Goal: Book appointment/travel/reservation

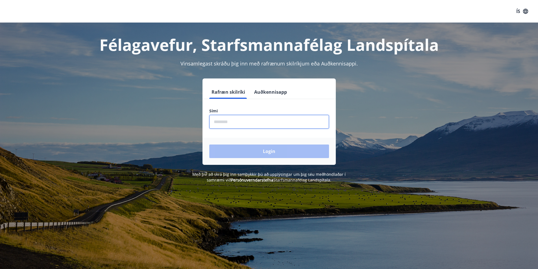
click at [264, 119] on input "phone" at bounding box center [269, 122] width 120 height 14
type input "********"
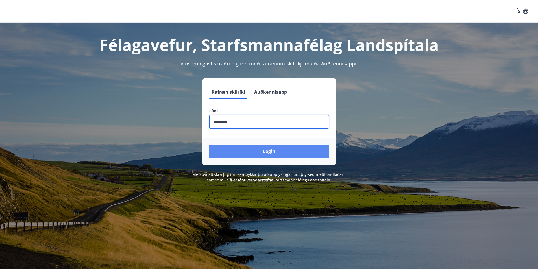
click at [260, 151] on button "Login" at bounding box center [269, 152] width 120 height 14
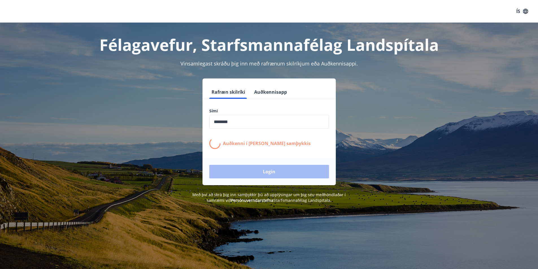
click at [259, 144] on p "Auðkenni í [PERSON_NAME] samþykkis" at bounding box center [267, 143] width 88 height 6
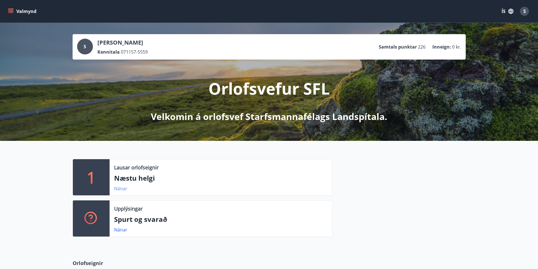
click at [123, 188] on link "Nánar" at bounding box center [120, 189] width 13 height 6
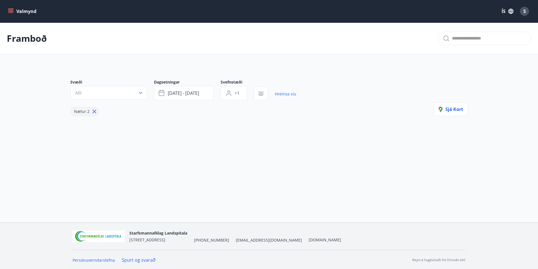
type input "*"
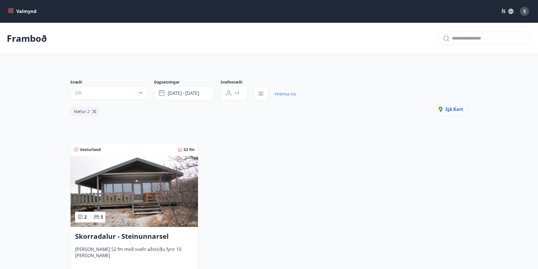
click at [459, 110] on span "Sjá kort" at bounding box center [451, 109] width 25 height 6
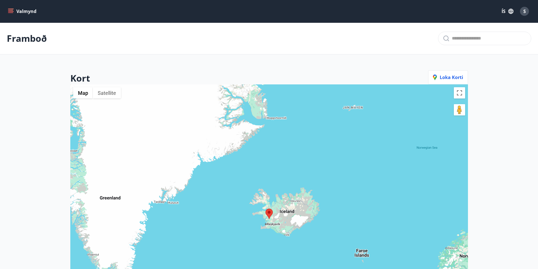
click at [11, 10] on icon "menu" at bounding box center [11, 11] width 6 height 6
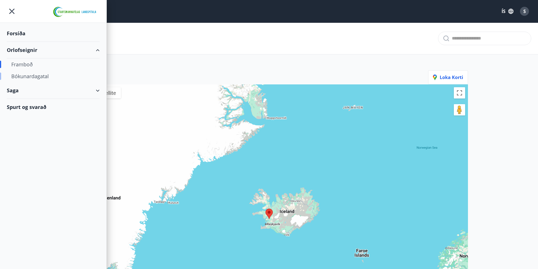
click at [27, 76] on div "Bókunardagatal" at bounding box center [53, 76] width 84 height 12
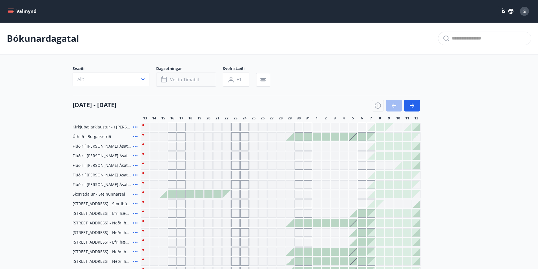
click at [199, 75] on button "Veldu tímabil" at bounding box center [186, 80] width 60 height 14
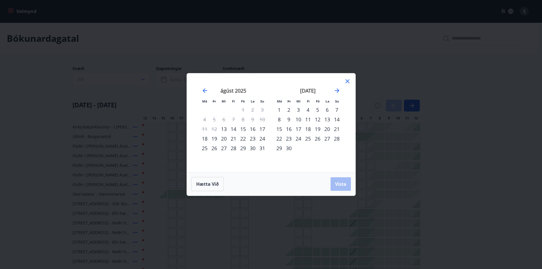
click at [317, 109] on div "5" at bounding box center [318, 110] width 10 height 10
click at [288, 118] on div "9" at bounding box center [289, 120] width 10 height 10
click at [342, 183] on span "Vista" at bounding box center [340, 184] width 11 height 6
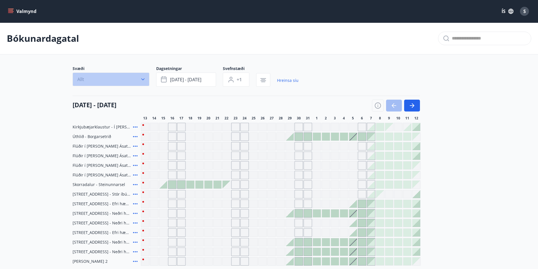
click at [143, 79] on icon "button" at bounding box center [143, 80] width 6 height 6
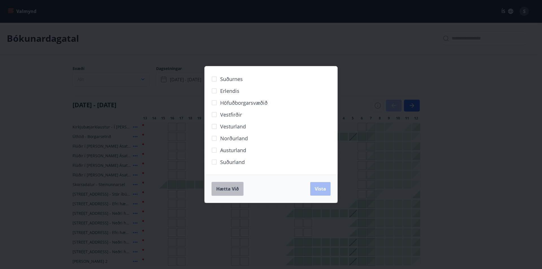
click at [231, 189] on span "Hætta við" at bounding box center [227, 189] width 23 height 6
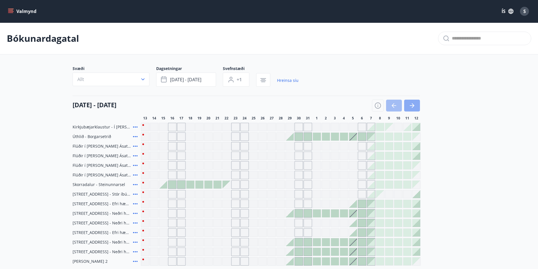
click at [412, 103] on icon "button" at bounding box center [412, 105] width 7 height 7
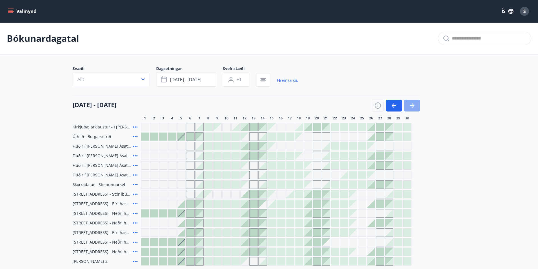
click at [411, 105] on icon "button" at bounding box center [412, 105] width 5 height 1
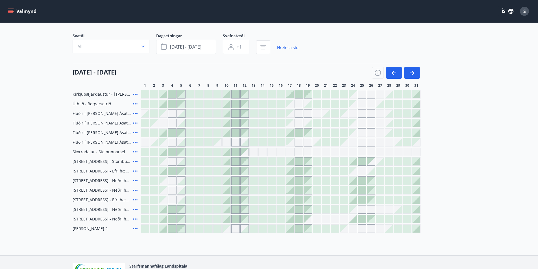
scroll to position [56, 0]
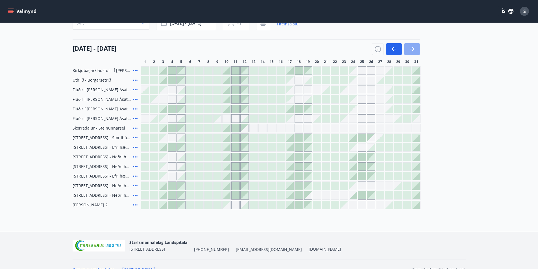
click at [413, 48] on icon "button" at bounding box center [413, 49] width 3 height 5
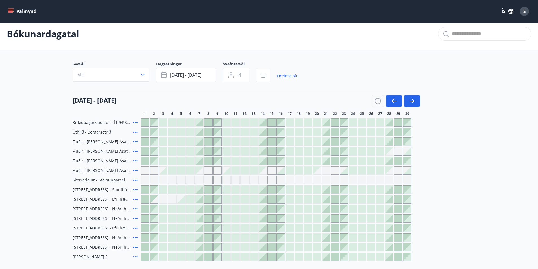
scroll to position [0, 0]
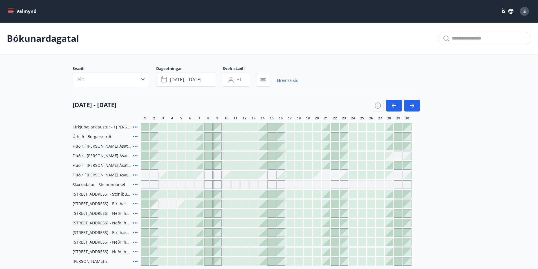
click at [11, 10] on icon "menu" at bounding box center [11, 11] width 6 height 6
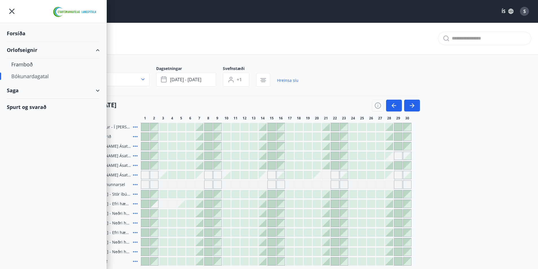
click at [44, 108] on div "Spurt og svarað" at bounding box center [53, 107] width 93 height 16
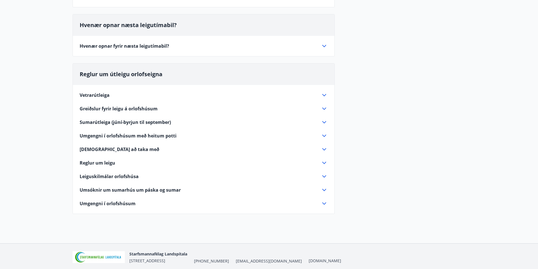
scroll to position [113, 0]
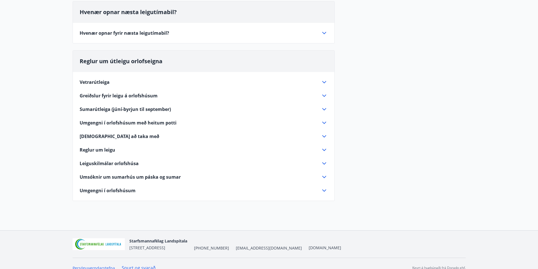
click at [324, 120] on icon at bounding box center [324, 122] width 7 height 7
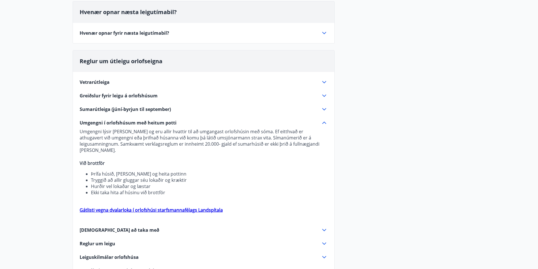
click at [325, 122] on icon at bounding box center [324, 123] width 4 height 2
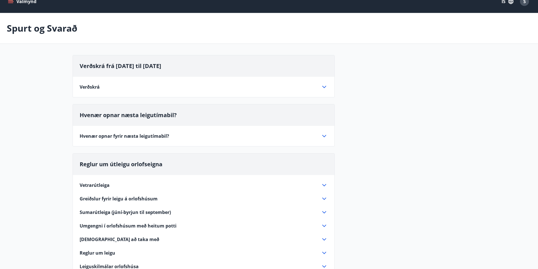
scroll to position [0, 0]
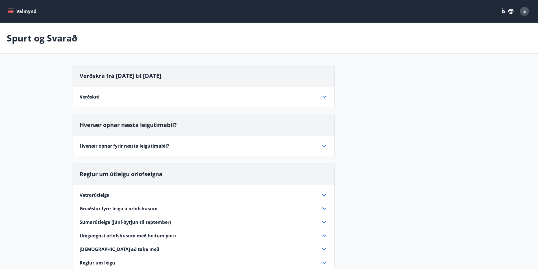
click at [324, 95] on icon at bounding box center [324, 97] width 7 height 7
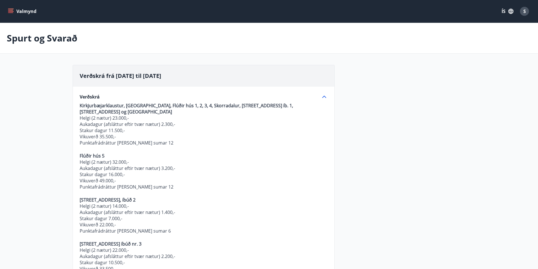
click at [13, 9] on icon "menu" at bounding box center [11, 9] width 6 height 1
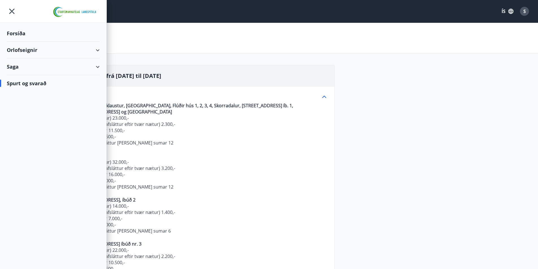
click at [97, 67] on div "Saga" at bounding box center [53, 66] width 93 height 17
click at [21, 106] on div "Punktar" at bounding box center [53, 105] width 84 height 12
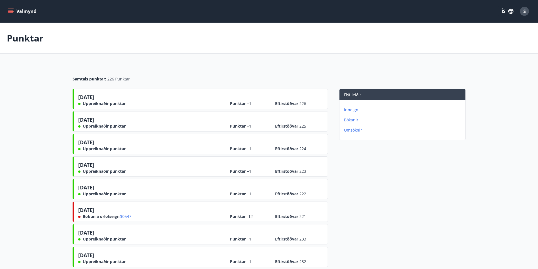
click at [352, 121] on p "Bókanir" at bounding box center [403, 120] width 119 height 6
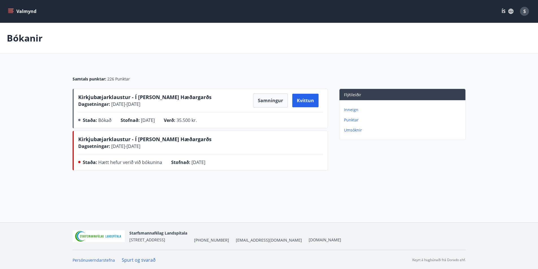
click at [14, 10] on button "Valmynd" at bounding box center [23, 11] width 32 height 10
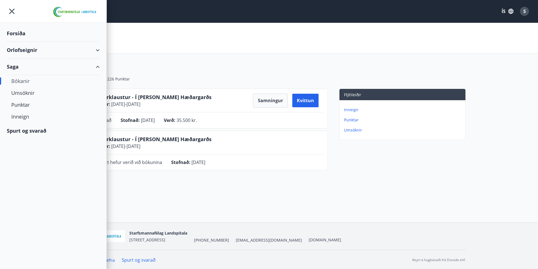
click at [97, 49] on div "Orlofseignir" at bounding box center [53, 50] width 93 height 17
click at [22, 63] on div "Framboð" at bounding box center [53, 64] width 84 height 12
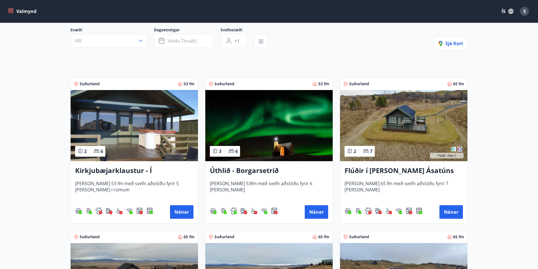
scroll to position [56, 0]
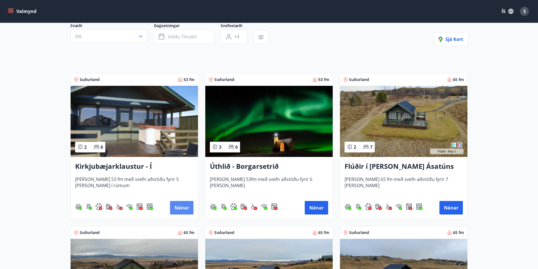
click at [182, 207] on button "Nánar" at bounding box center [181, 208] width 23 height 14
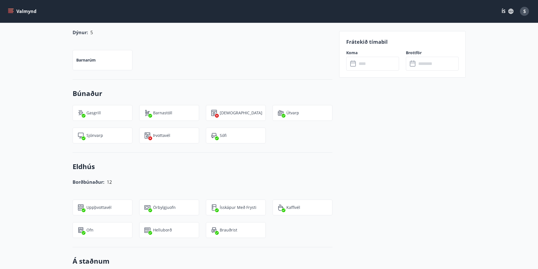
scroll to position [288, 0]
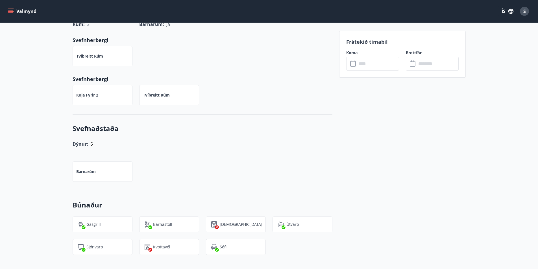
click at [10, 11] on icon "menu" at bounding box center [11, 11] width 6 height 6
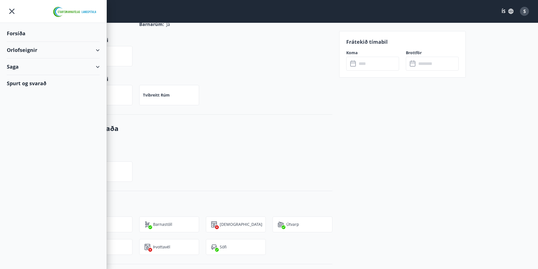
click at [10, 31] on div "Forsíða" at bounding box center [53, 33] width 93 height 17
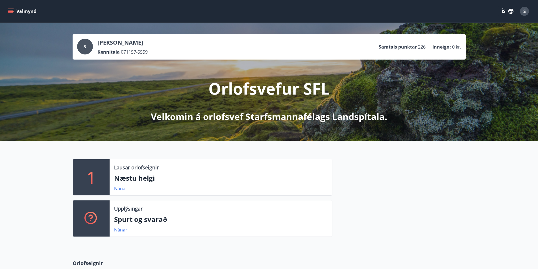
click at [523, 12] on div "S" at bounding box center [524, 11] width 9 height 9
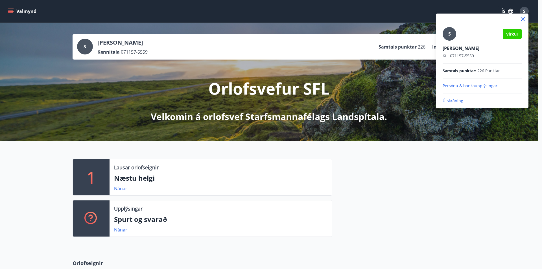
click at [459, 101] on p "Útskráning" at bounding box center [482, 101] width 79 height 6
